Goal: Go to known website

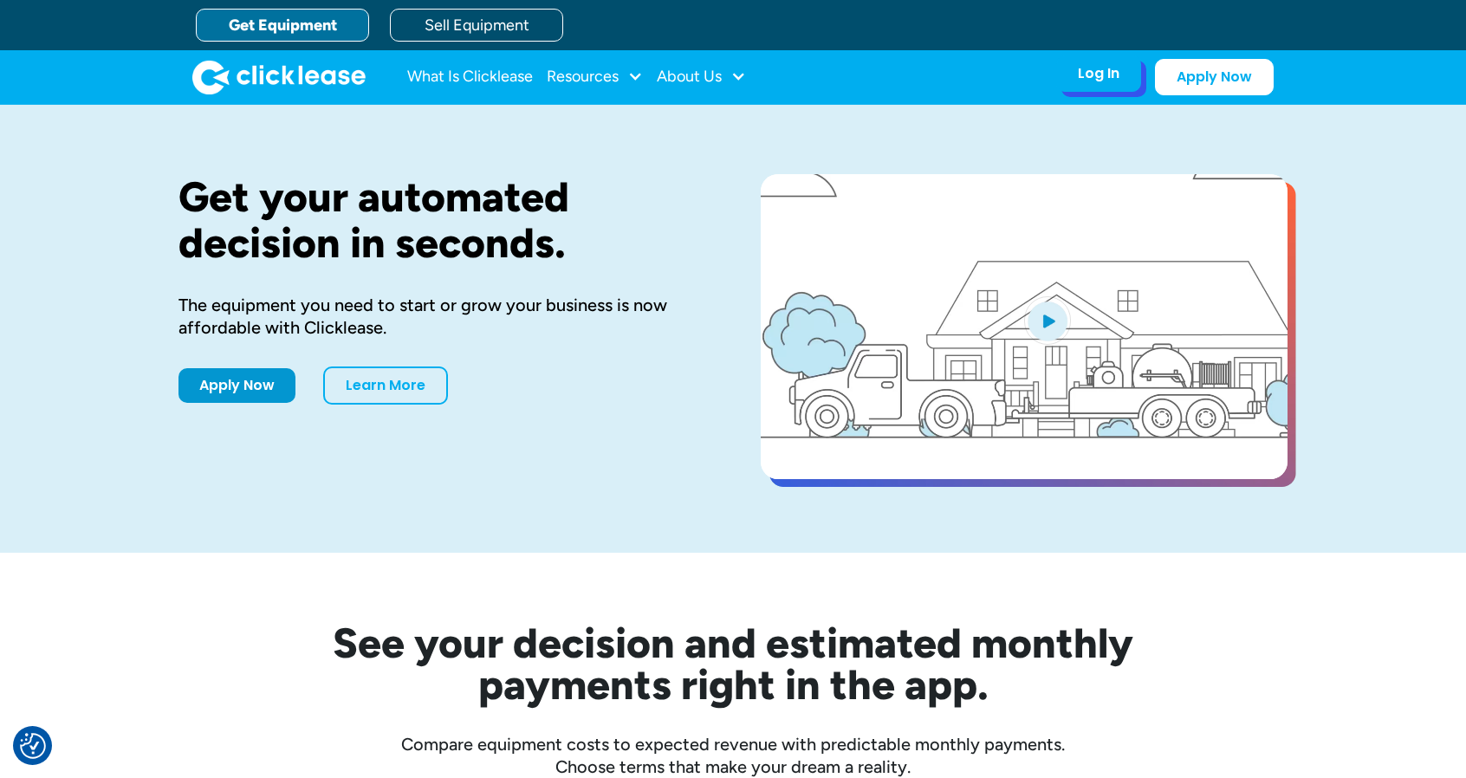
click at [1078, 81] on div "Log In Account login I use Clicklease to get my equipment Partner Portal I offe…" at bounding box center [1098, 73] width 85 height 36
click at [1102, 74] on div "Log In" at bounding box center [1099, 73] width 42 height 17
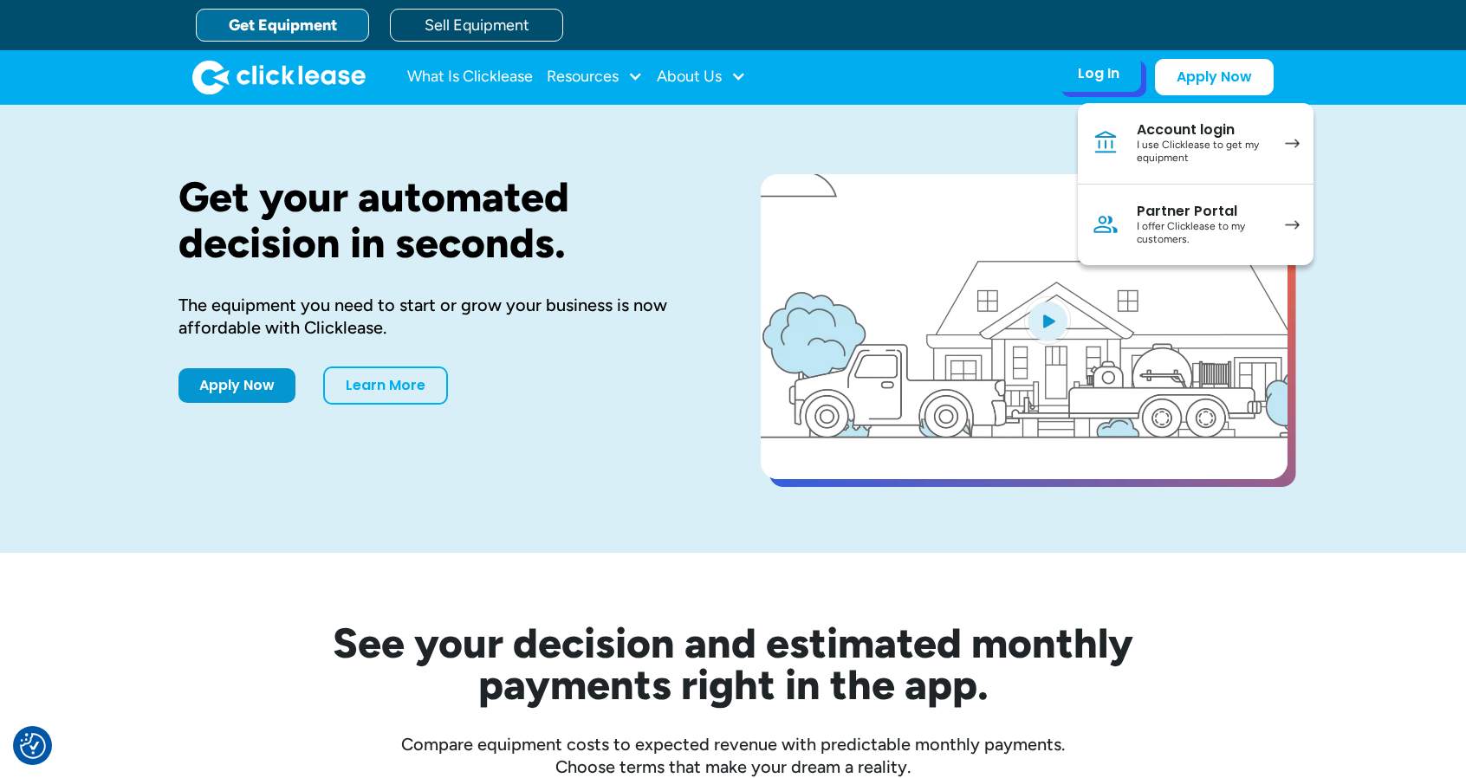
click at [1156, 216] on div "Partner Portal" at bounding box center [1201, 211] width 131 height 17
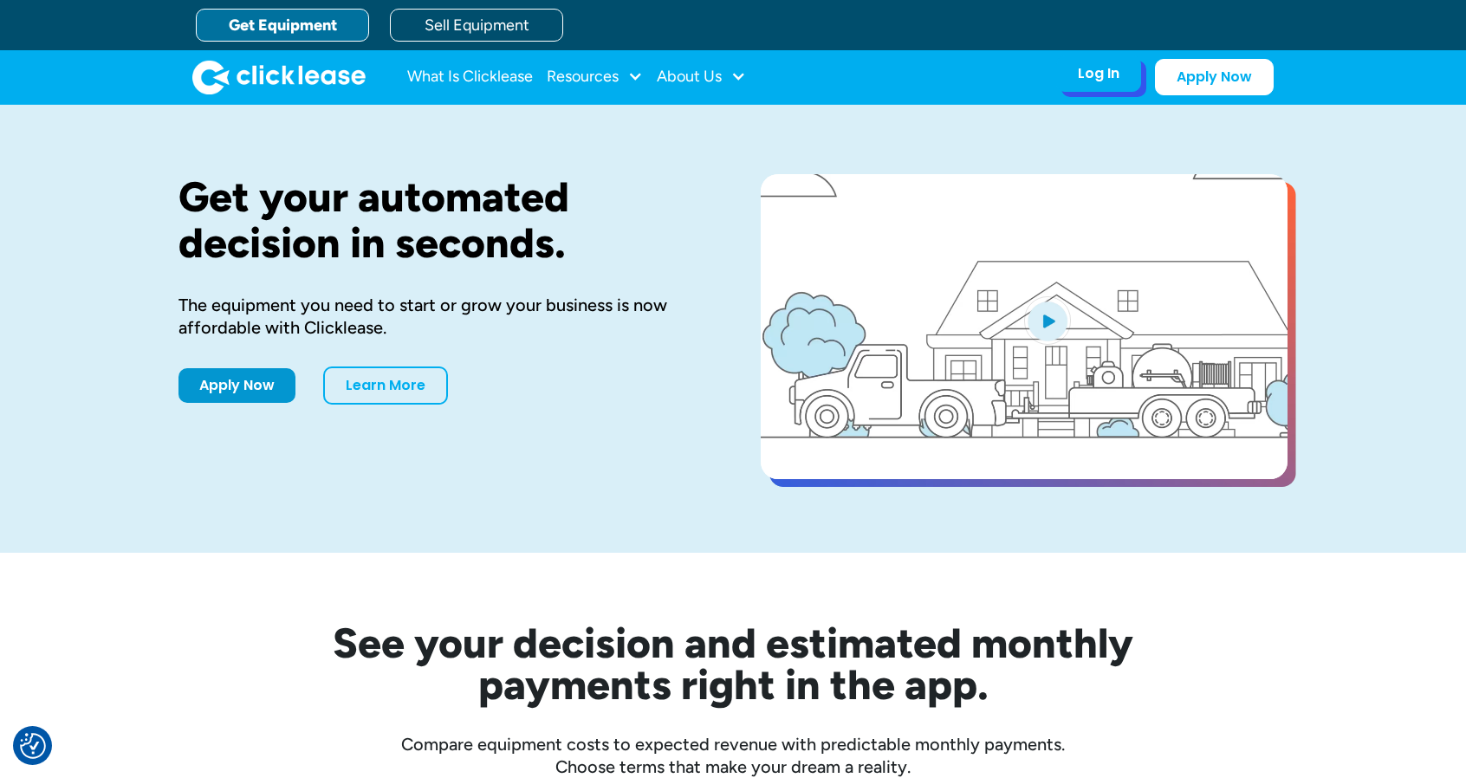
click at [1119, 74] on div "Log In" at bounding box center [1099, 73] width 42 height 17
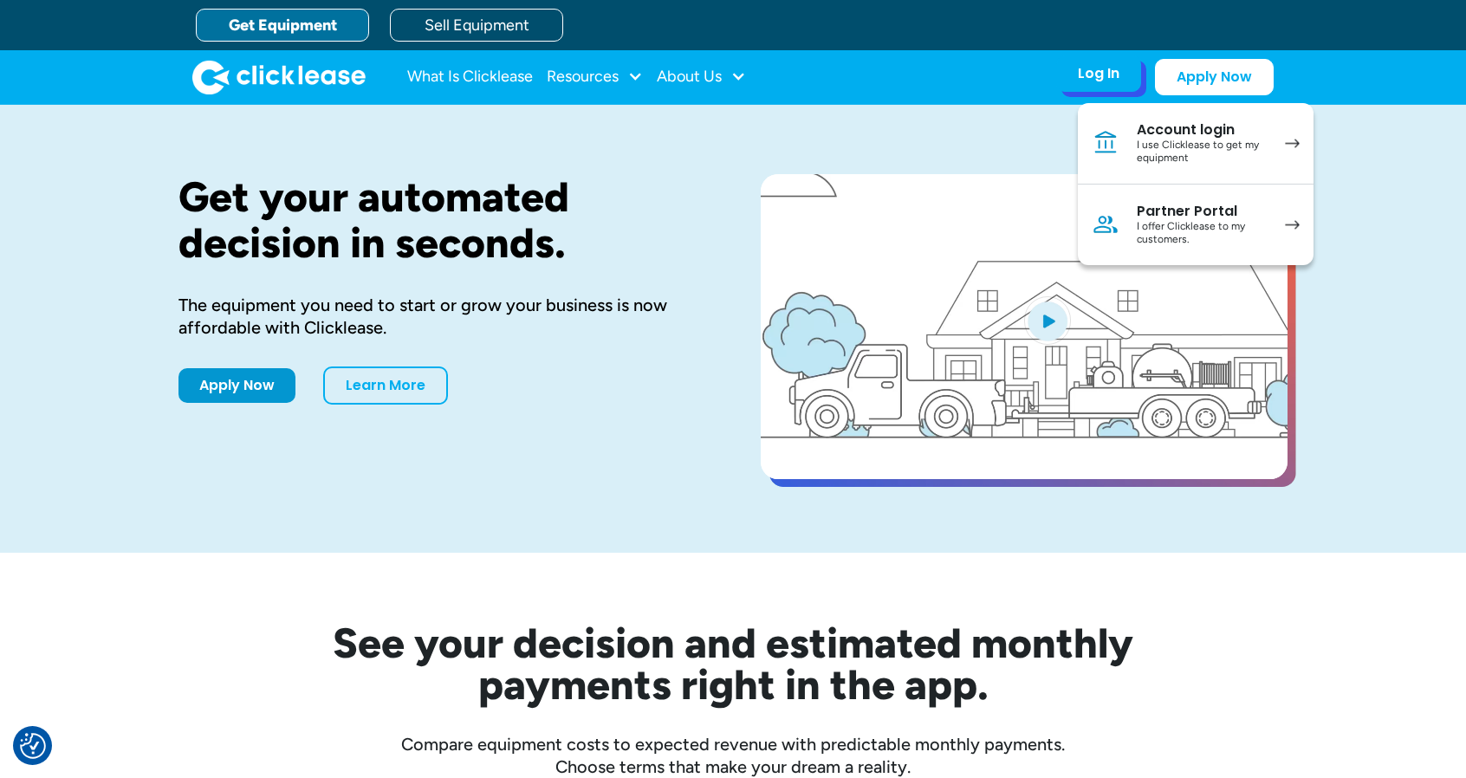
click at [1176, 241] on div "I offer Clicklease to my customers." at bounding box center [1201, 233] width 131 height 27
